Goal: Complete application form: Complete application form

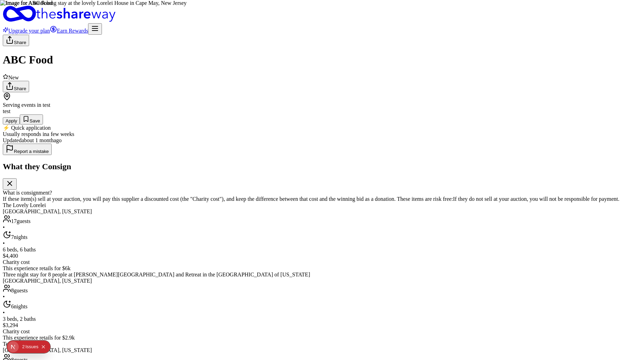
click at [99, 24] on icon "button" at bounding box center [95, 28] width 8 height 8
click at [540, 103] on div "Share ABC Food New Share Serving events in test test Apply Save ⚡️ Quick applic…" at bounding box center [312, 339] width 618 height 608
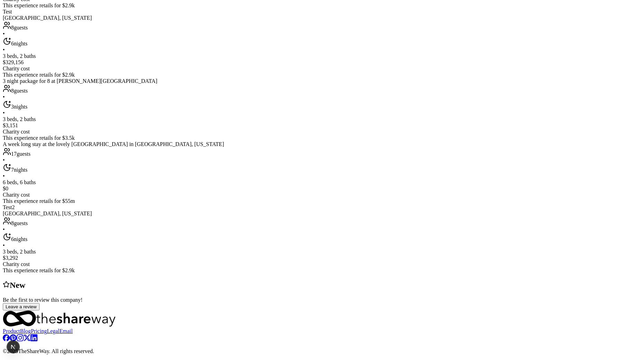
scroll to position [481, 0]
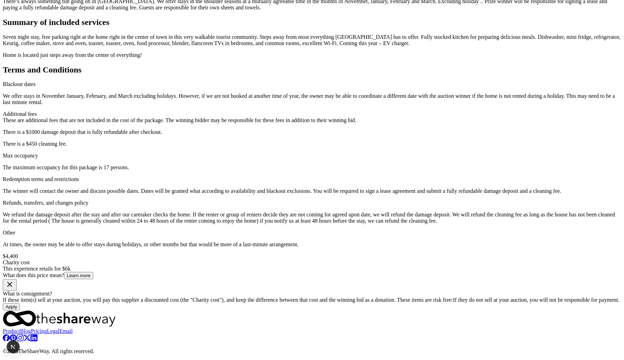
scroll to position [261, 0]
click at [20, 303] on button "Apply" at bounding box center [11, 306] width 17 height 7
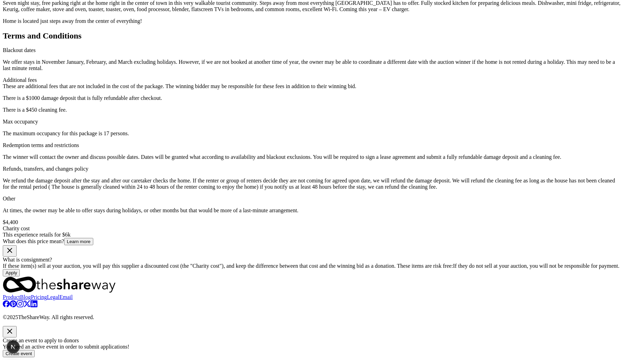
click at [14, 327] on icon "button" at bounding box center [10, 331] width 8 height 8
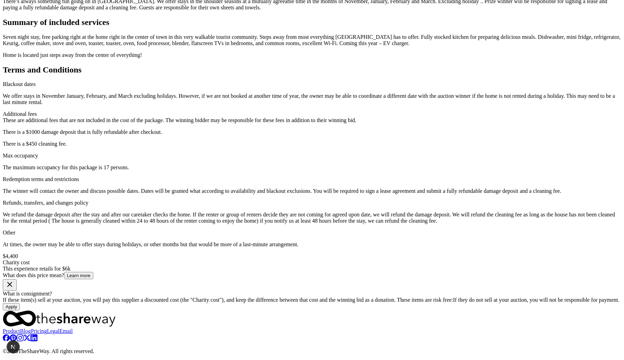
click at [20, 303] on button "Apply" at bounding box center [11, 306] width 17 height 7
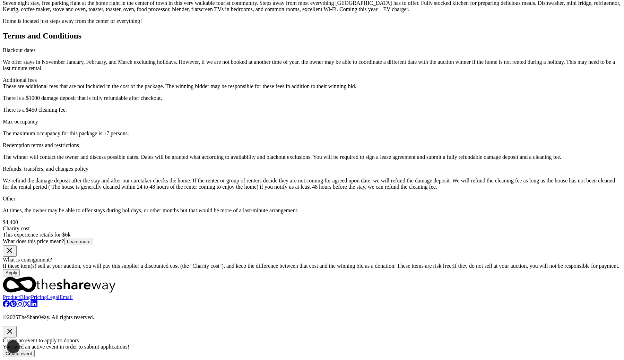
click at [35, 350] on button "Create event" at bounding box center [19, 353] width 32 height 7
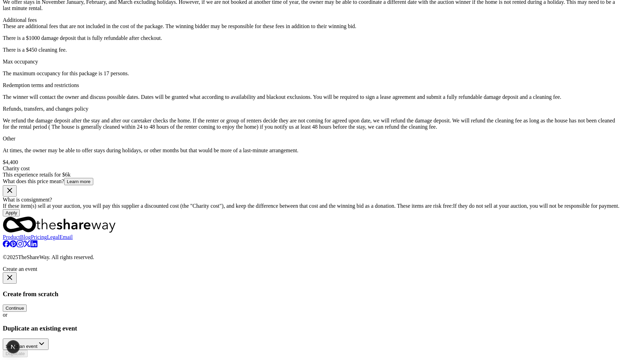
click at [49, 338] on button "Select an event" at bounding box center [26, 343] width 46 height 11
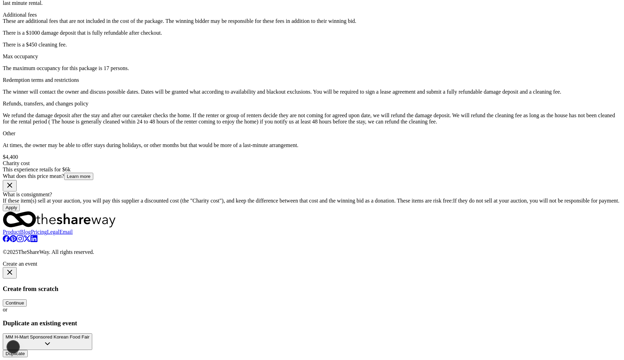
click at [28, 350] on button "Duplicate" at bounding box center [15, 353] width 25 height 7
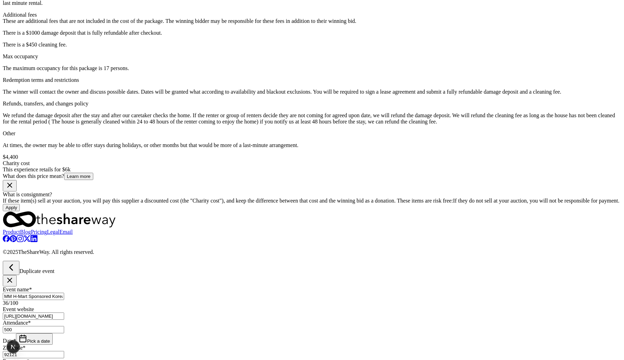
click at [53, 333] on button "Pick a date" at bounding box center [34, 338] width 37 height 11
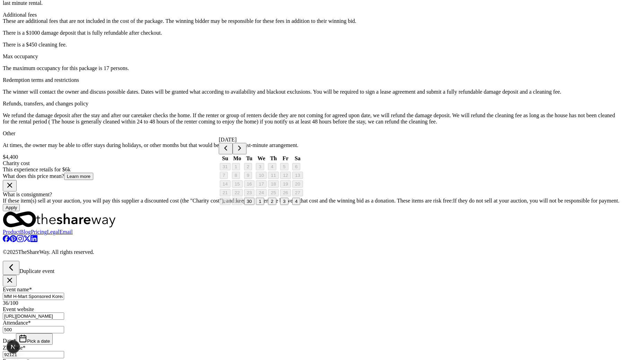
click at [246, 147] on button "Go to next month" at bounding box center [240, 148] width 14 height 11
click at [291, 205] on button "31" at bounding box center [285, 201] width 11 height 7
click at [346, 261] on div "Duplicate event" at bounding box center [312, 274] width 618 height 26
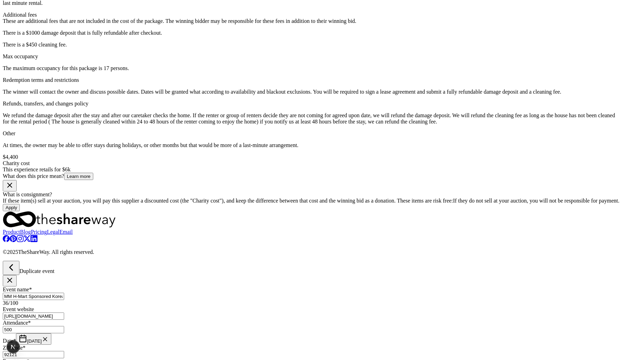
click at [64, 293] on input "MM H-Mart Sponsored Korean Food Fair" at bounding box center [33, 296] width 61 height 7
type input "H-Mart Sponsored Korean Food Fair"
click at [313, 261] on div "Duplicate event" at bounding box center [312, 274] width 618 height 26
click at [51, 333] on button "10/31/2025" at bounding box center [33, 338] width 35 height 11
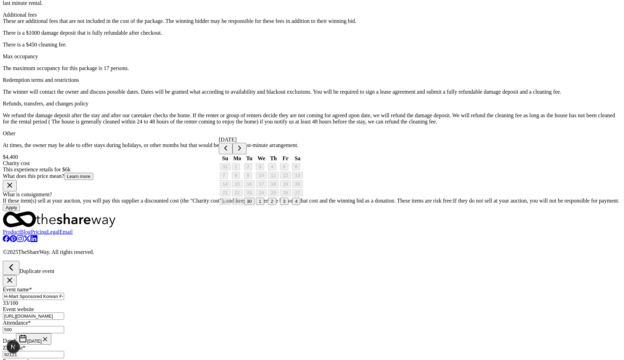
click at [246, 143] on button "Go to next month" at bounding box center [240, 148] width 14 height 11
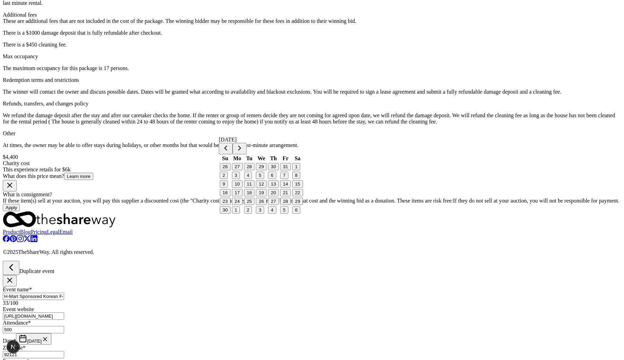
click at [300, 169] on button "1" at bounding box center [296, 166] width 8 height 7
click at [246, 149] on button "Go to next month" at bounding box center [240, 148] width 14 height 11
click at [276, 169] on button "1" at bounding box center [272, 166] width 8 height 7
click at [230, 205] on button "25" at bounding box center [225, 201] width 11 height 7
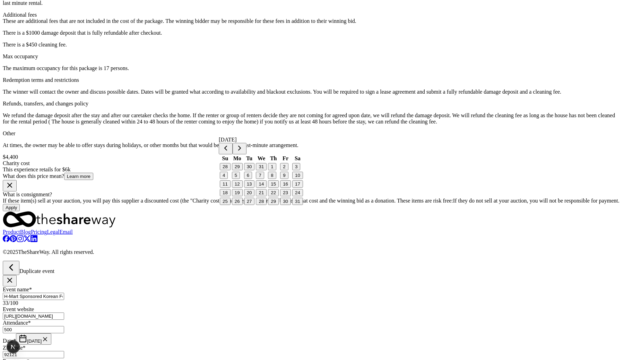
click at [363, 261] on div "Duplicate event" at bounding box center [312, 274] width 618 height 26
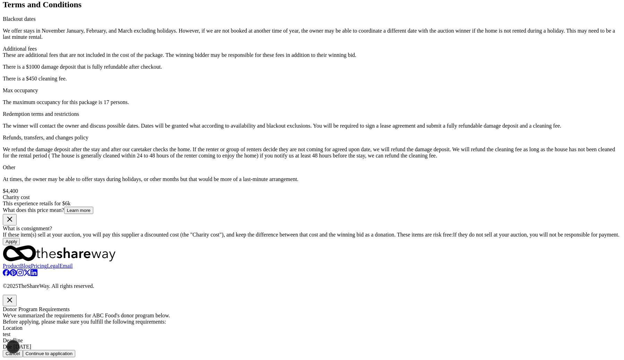
click at [76, 350] on button "Continue to application" at bounding box center [49, 353] width 53 height 7
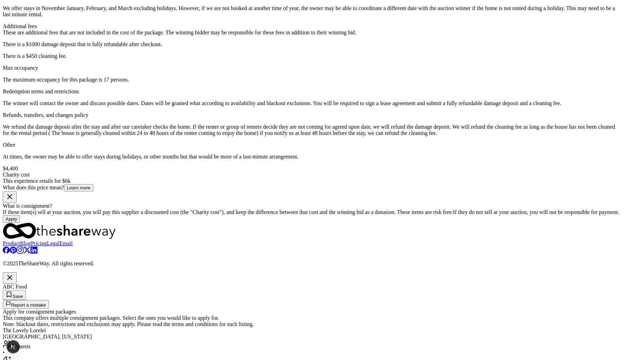
click at [17, 272] on button "button" at bounding box center [10, 277] width 14 height 11
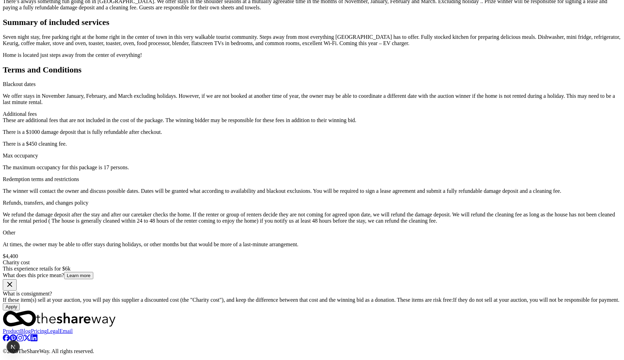
scroll to position [870, 0]
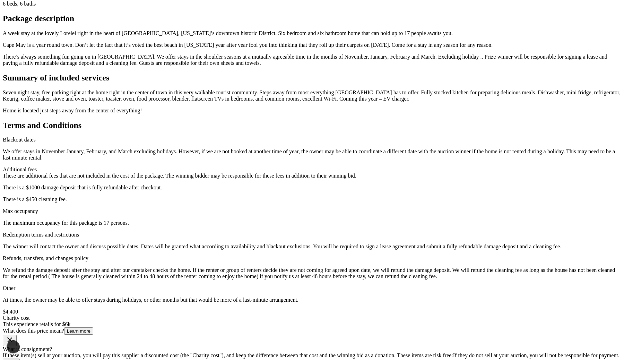
scroll to position [199, 0]
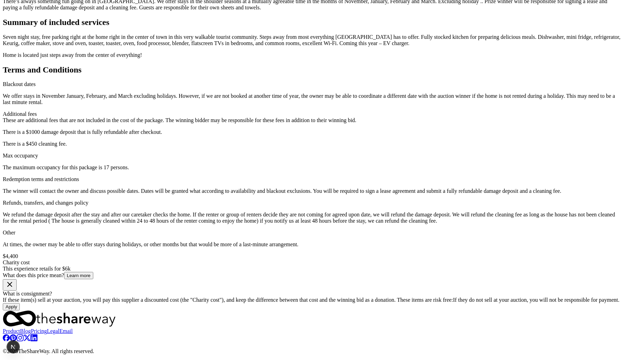
click at [20, 303] on button "Apply" at bounding box center [11, 306] width 17 height 7
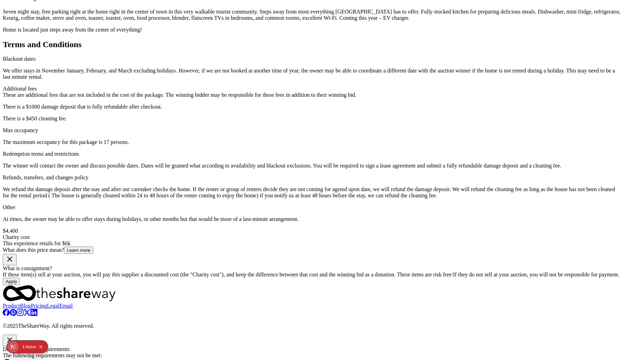
click at [14, 335] on icon "button" at bounding box center [10, 339] width 8 height 8
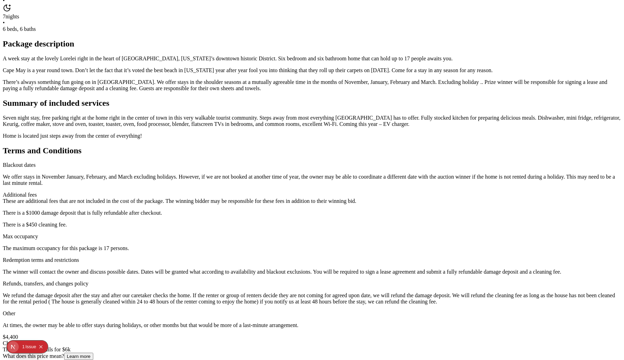
scroll to position [0, 0]
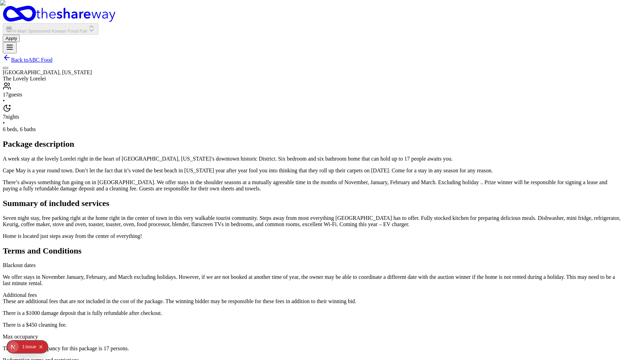
click at [534, 118] on div "Back to ABC Food [GEOGRAPHIC_DATA], [US_STATE] The Lovely Lorelei 17 guests • 7…" at bounding box center [312, 272] width 618 height 438
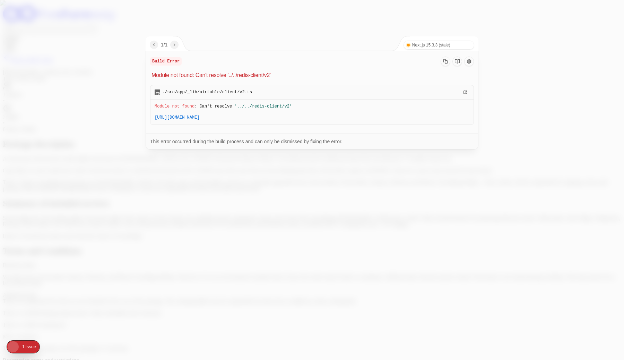
click at [458, 207] on div at bounding box center [312, 180] width 624 height 360
click at [526, 155] on div at bounding box center [312, 180] width 624 height 360
click at [280, 186] on div at bounding box center [312, 180] width 624 height 360
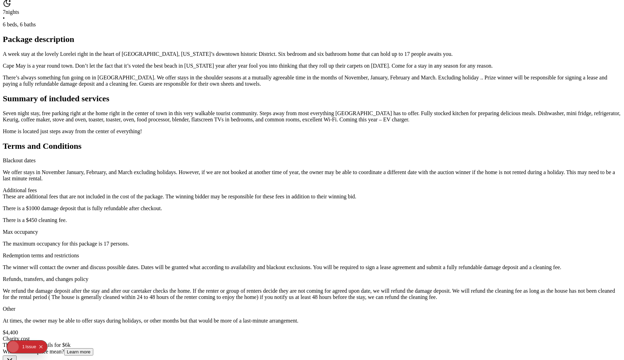
scroll to position [107, 0]
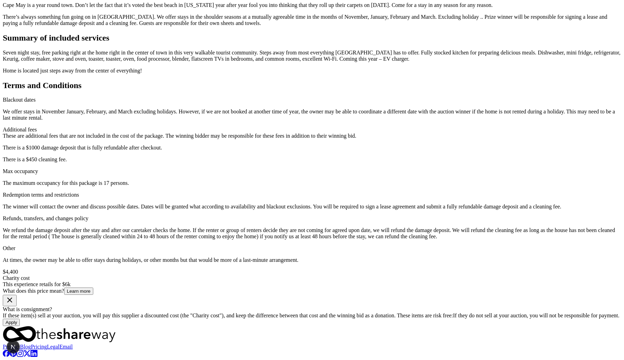
scroll to position [0, 0]
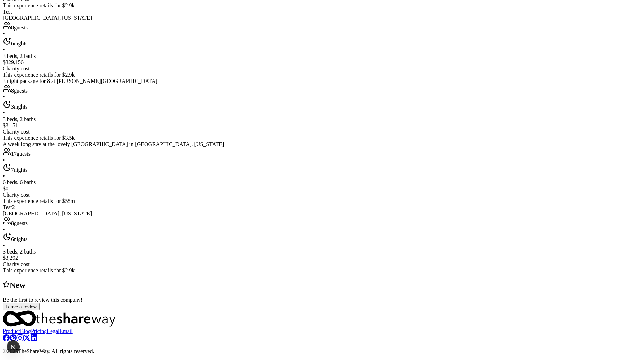
scroll to position [499, 0]
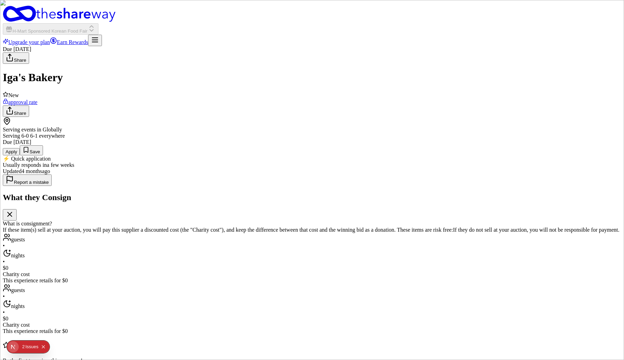
click at [20, 155] on button "Apply" at bounding box center [11, 151] width 17 height 7
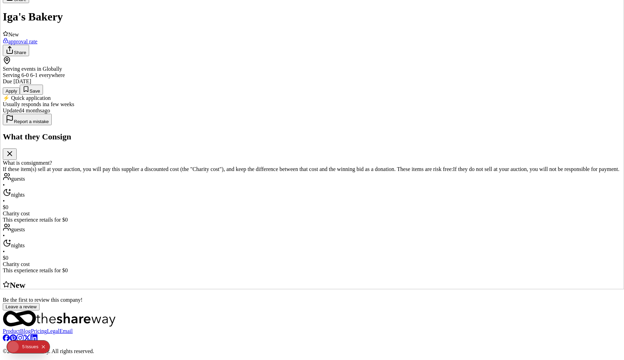
scroll to position [368, 0]
click at [180, 167] on img at bounding box center [312, 109] width 624 height 360
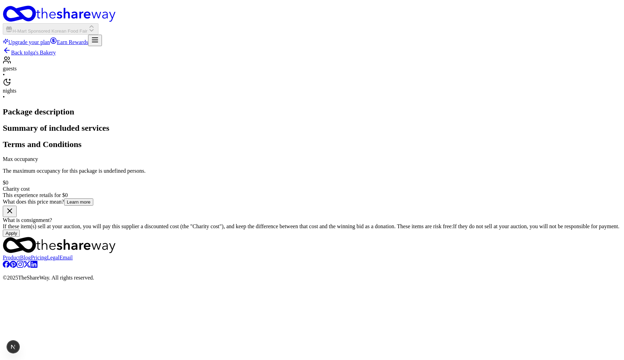
scroll to position [43, 0]
click at [20, 229] on button "Apply" at bounding box center [11, 232] width 17 height 7
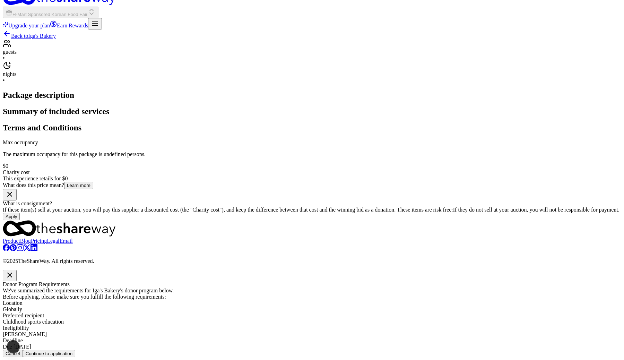
click at [76, 350] on button "Continue to application" at bounding box center [49, 353] width 53 height 7
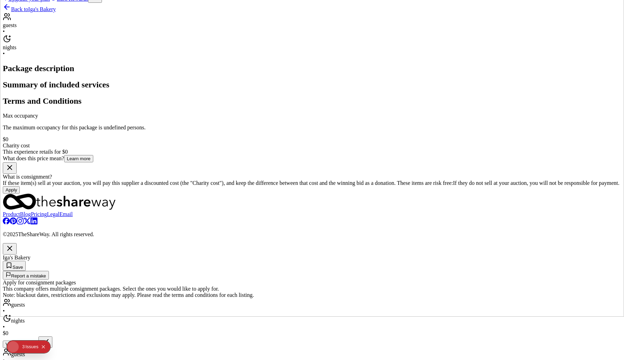
click at [14, 244] on icon "button" at bounding box center [10, 248] width 8 height 8
